Goal: Navigation & Orientation: Find specific page/section

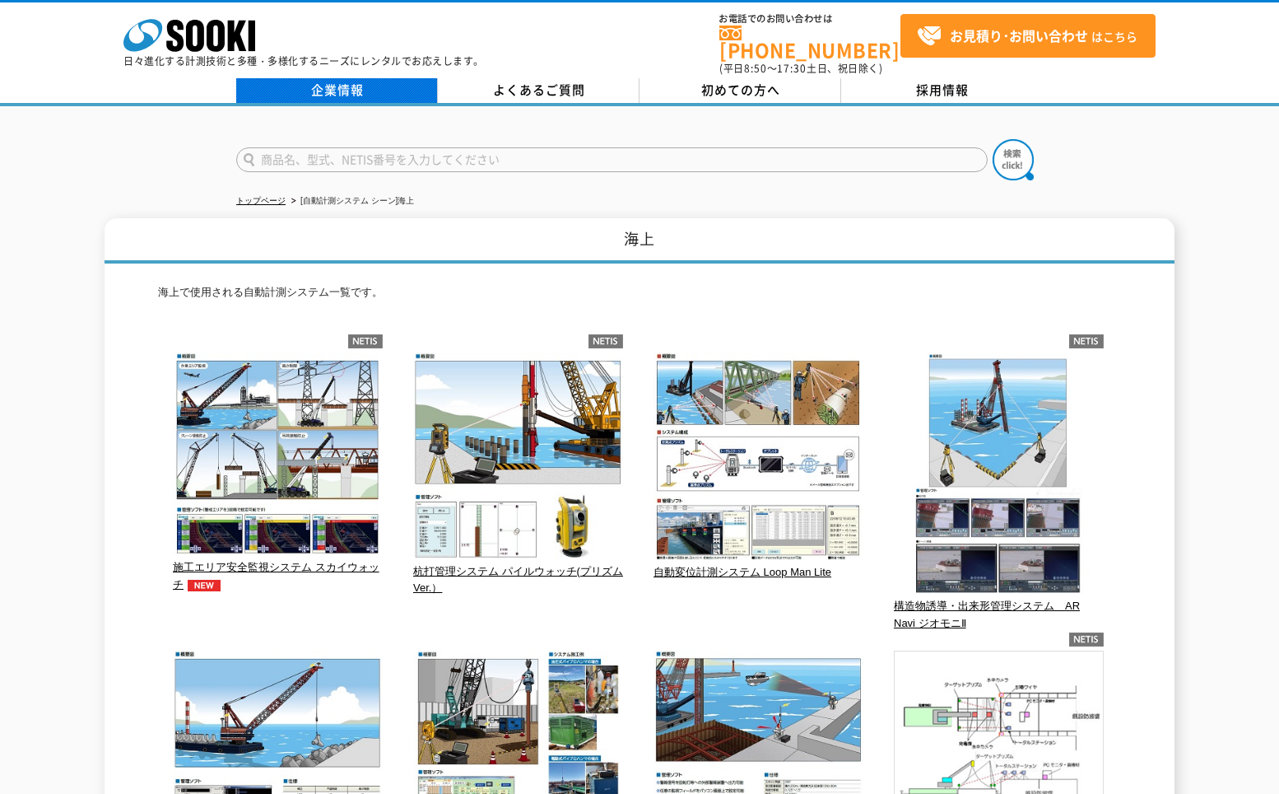
click at [295, 78] on link "企業情報" at bounding box center [337, 90] width 202 height 25
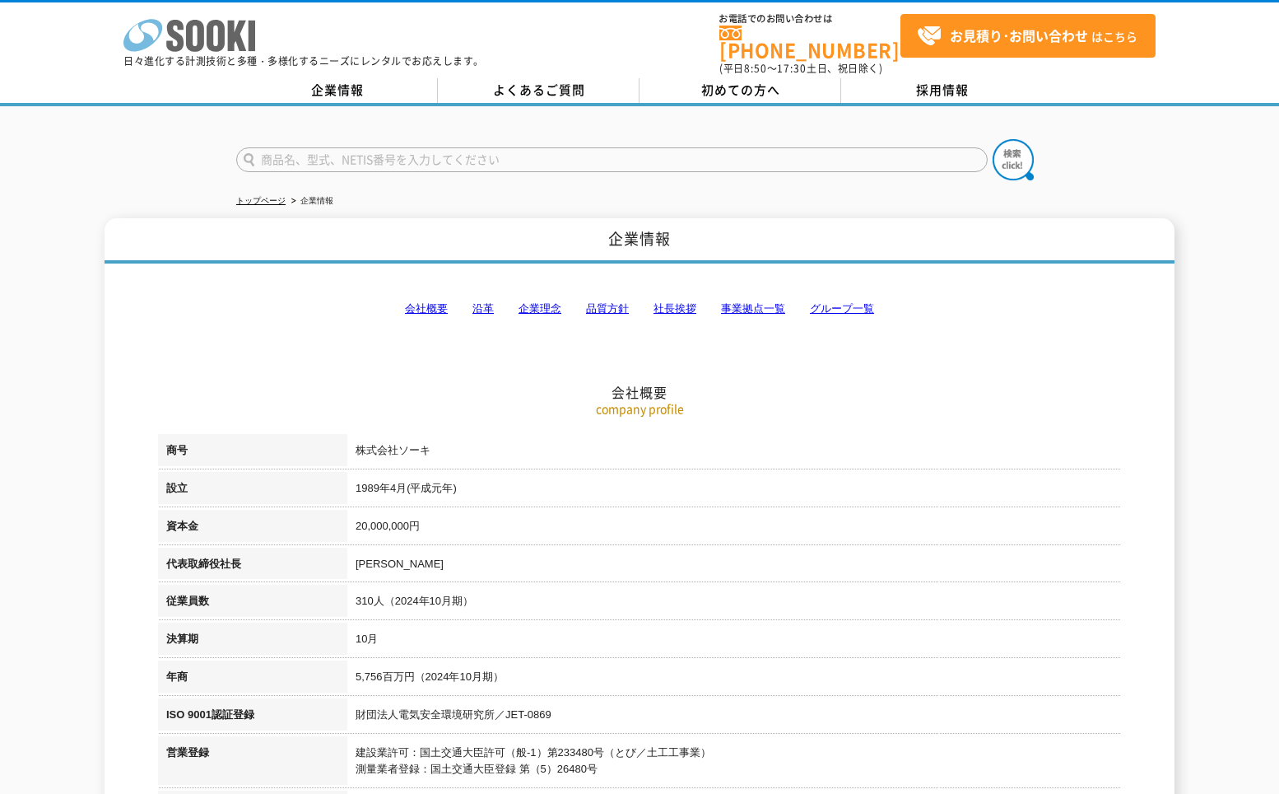
click at [220, 44] on icon at bounding box center [216, 36] width 18 height 32
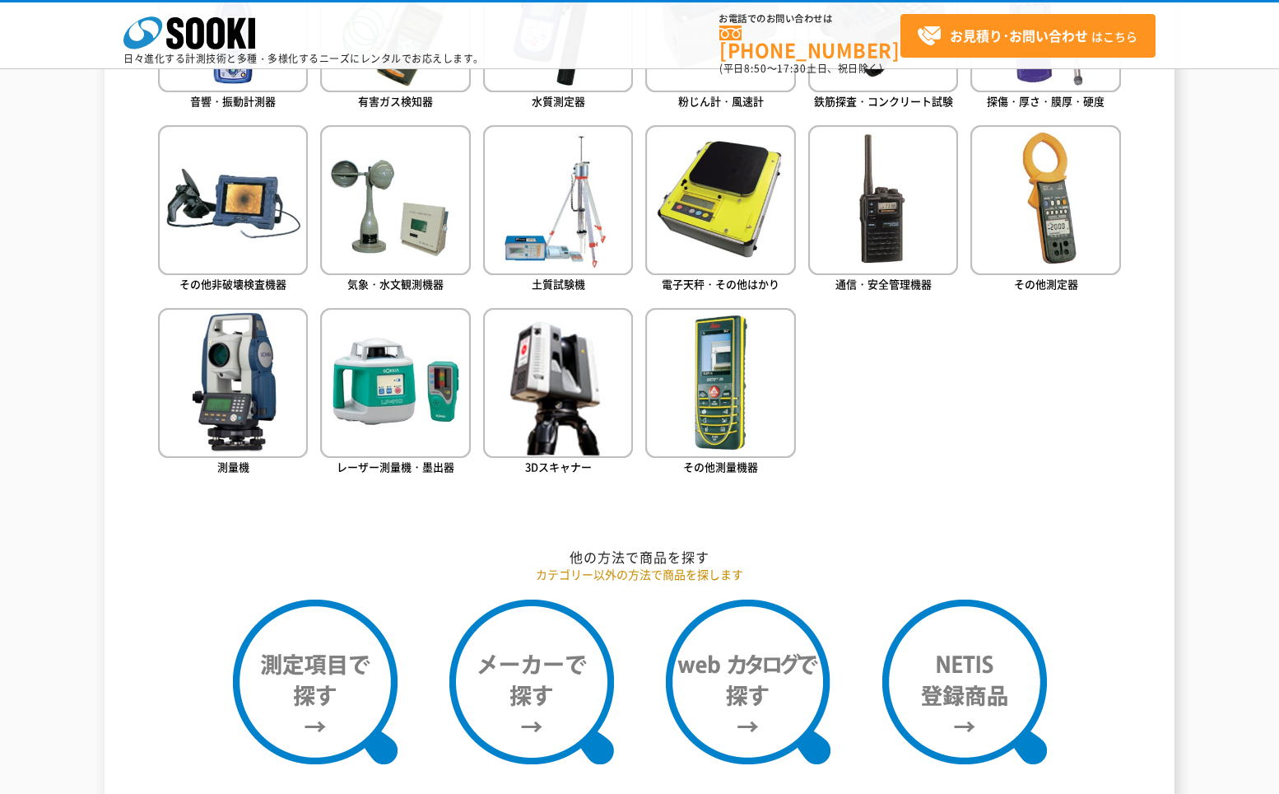
scroll to position [988, 0]
